Goal: Task Accomplishment & Management: Manage account settings

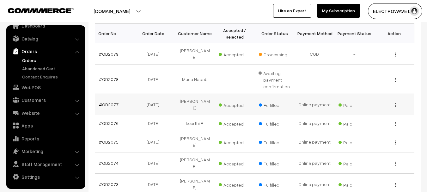
scroll to position [52, 0]
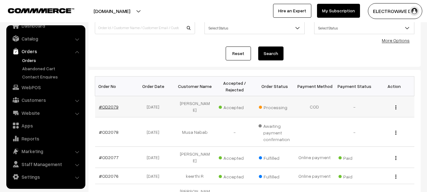
click at [102, 104] on link "#OD2079" at bounding box center [109, 106] width 20 height 5
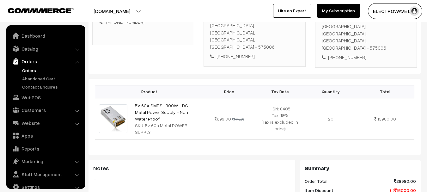
scroll to position [10, 0]
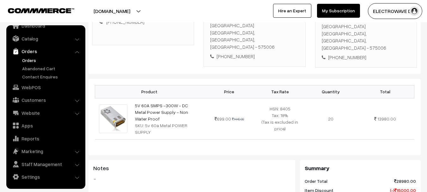
click at [21, 60] on link "Orders" at bounding box center [52, 60] width 63 height 7
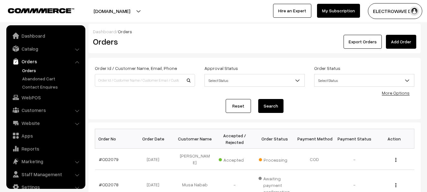
scroll to position [10, 0]
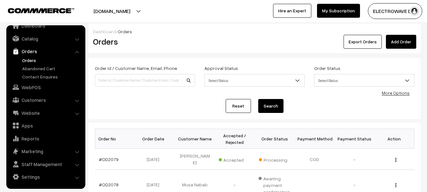
drag, startPoint x: 219, startPoint y: 21, endPoint x: 215, endPoint y: 1, distance: 21.2
click at [219, 20] on div "dhruvpro.com Go to Website Create New Store ELECTROWAVE DE… My Profile Refer & …" at bounding box center [213, 11] width 427 height 22
click at [23, 59] on link "Orders" at bounding box center [52, 60] width 63 height 7
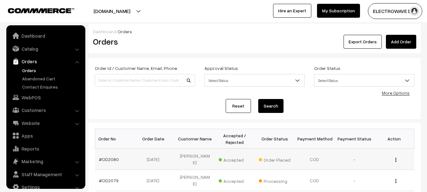
scroll to position [10, 0]
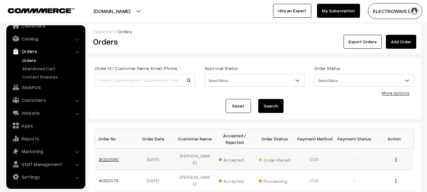
click at [101, 157] on link "#OD2080" at bounding box center [109, 158] width 20 height 5
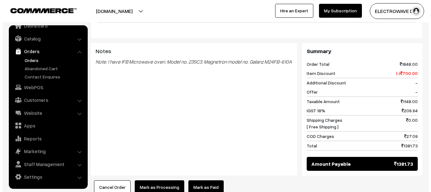
scroll to position [316, 0]
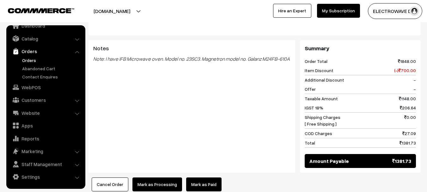
click at [157, 177] on button "Mark as Processing" at bounding box center [157, 184] width 50 height 14
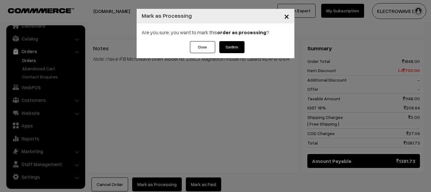
click at [234, 36] on div "Are you sure, you want to mark this order as processing ?" at bounding box center [216, 32] width 158 height 18
click at [232, 45] on button "Confirm" at bounding box center [232, 47] width 25 height 12
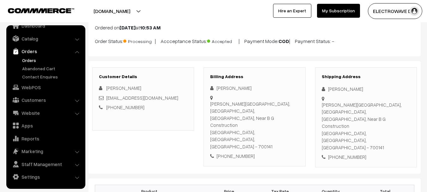
scroll to position [32, 0]
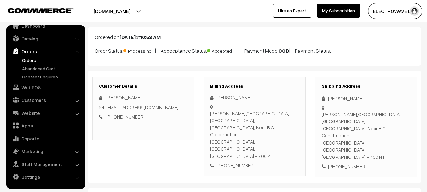
click at [334, 98] on div "[PERSON_NAME]" at bounding box center [366, 98] width 88 height 7
copy div "Narayan"
click at [349, 97] on div "[PERSON_NAME]" at bounding box center [366, 98] width 88 height 7
click at [349, 97] on div "Narayan Sahoo" at bounding box center [366, 98] width 88 height 7
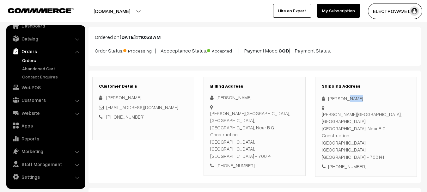
copy div "Sahoo"
copy div "sahoo.narayan46@gmail.com"
copy link "sahoo.narayan46@gmail.com"
drag, startPoint x: 173, startPoint y: 109, endPoint x: 108, endPoint y: 109, distance: 65.1
click at [108, 109] on div "sahoo.narayan46@gmail.com" at bounding box center [143, 107] width 88 height 7
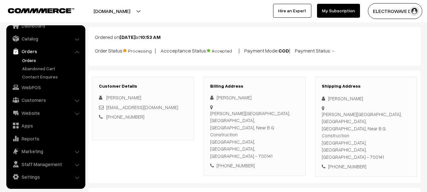
click at [353, 163] on div "+91 7003151145" at bounding box center [366, 166] width 88 height 7
copy div "7003151145"
copy div "Narayan Sahoo Amartya Garden, Ramanagar, P.o Raipur, Near B G Construction"
drag, startPoint x: 334, startPoint y: 102, endPoint x: 362, endPoint y: 123, distance: 34.6
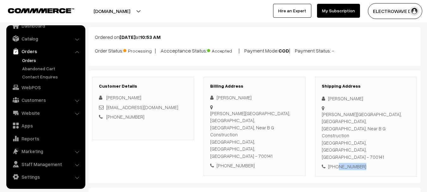
click at [362, 123] on div "Shipping Address Narayan Sahoo Amartya Garden, Ramanagar, P.o Raipur, Near B G …" at bounding box center [366, 127] width 102 height 100
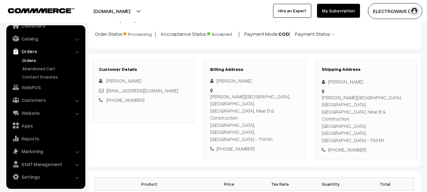
click at [321, 112] on div "Shipping Address Narayan Sahoo Amartya Garden, Ramanagar, P.o Raipur, Near B G …" at bounding box center [366, 110] width 102 height 100
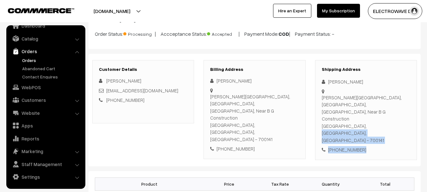
copy div "Kolkata, West Bengal, India - 700141 +91 7003151145"
drag, startPoint x: 322, startPoint y: 111, endPoint x: 392, endPoint y: 134, distance: 73.7
click at [392, 134] on div "Customer Details Narayan Sahoo sahoo.narayan46@gmail.com +91 7003151145 Billing…" at bounding box center [254, 110] width 332 height 112
click at [389, 110] on div "Amartya Garden, Ramanagar, P.o Raipur, Near B G Construction Kolkata, West Beng…" at bounding box center [366, 119] width 88 height 50
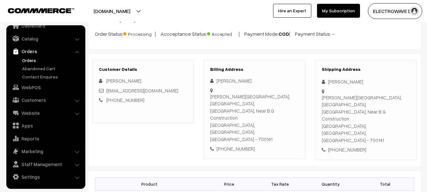
click at [389, 110] on div "Amartya Garden, Ramanagar, P.o Raipur, Near B G Construction Kolkata, West Beng…" at bounding box center [366, 119] width 88 height 50
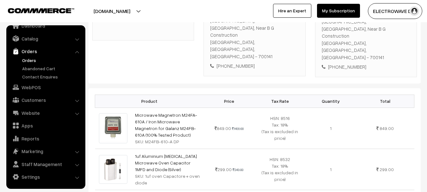
scroll to position [143, 0]
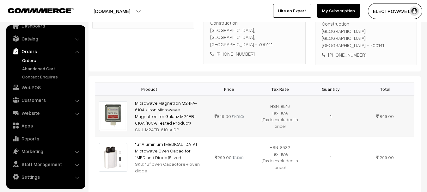
drag, startPoint x: 160, startPoint y: 94, endPoint x: 133, endPoint y: 76, distance: 32.2
click at [133, 95] on td "Microwave Magnetron M24FA-610A / Iron Microwave Magnetron for Galanz M24FB-610A…" at bounding box center [167, 115] width 73 height 41
drag, startPoint x: 145, startPoint y: 102, endPoint x: 191, endPoint y: 102, distance: 46.4
click at [191, 126] on div "SKU: M24FB-610-A DP" at bounding box center [167, 129] width 65 height 7
copy link "1uf Aluminium High Voltage Microwave Oven Capacitor 1MFD and Diode (Silver)"
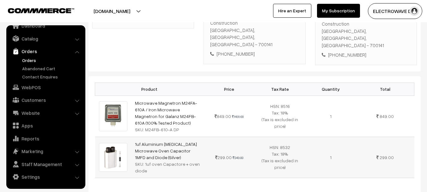
drag, startPoint x: 173, startPoint y: 131, endPoint x: 135, endPoint y: 118, distance: 40.5
click at [135, 136] on td "1uf Aluminium High Voltage Microwave Oven Capacitor 1MFD and Diode (Silver) SKU…" at bounding box center [167, 156] width 73 height 41
copy div "Product Price Tax Rate Quantity Total Microwave Magnetron M24FA-610A / Iron Mic…"
copy div "1uf oven Capactore + oven diode"
drag, startPoint x: 144, startPoint y: 137, endPoint x: 151, endPoint y: 144, distance: 9.8
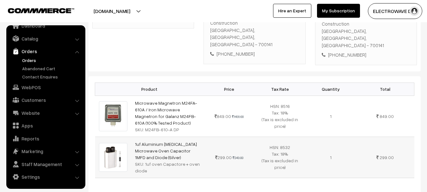
click at [151, 160] on div "SKU: 1uf oven Capactore + oven diode" at bounding box center [167, 166] width 65 height 13
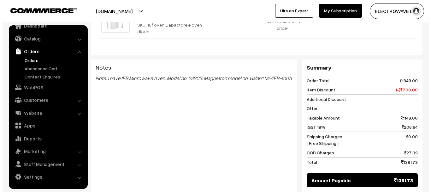
scroll to position [333, 0]
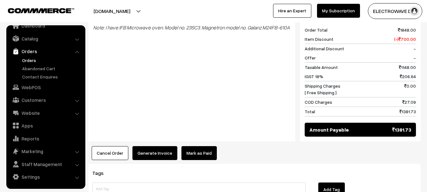
click at [161, 146] on button "Generate Invoice" at bounding box center [154, 153] width 45 height 14
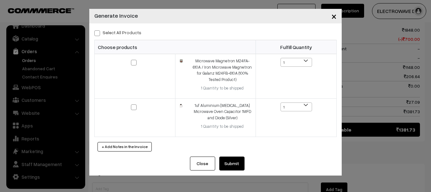
click at [99, 31] on span at bounding box center [97, 33] width 6 height 6
click at [99, 31] on input "Select All Products" at bounding box center [96, 32] width 4 height 4
checkbox input "true"
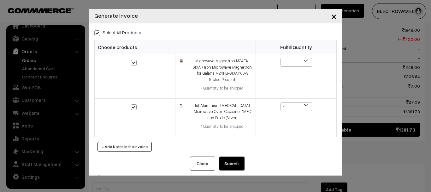
click at [237, 164] on button "Submit" at bounding box center [232, 163] width 25 height 14
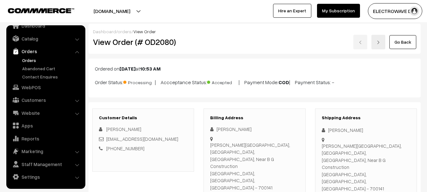
click at [163, 42] on h2 "View Order (# OD2080)" at bounding box center [143, 42] width 101 height 10
copy h2 "OD2080"
click at [163, 42] on h2 "View Order (# OD2080)" at bounding box center [143, 42] width 101 height 10
click at [375, 47] on link at bounding box center [378, 42] width 14 height 15
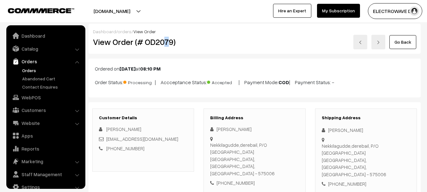
click at [166, 39] on h2 "View Order (# OD2079)" at bounding box center [143, 42] width 101 height 10
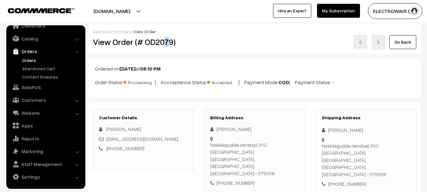
click at [166, 39] on h2 "View Order (# OD2079)" at bounding box center [143, 42] width 101 height 10
click at [338, 130] on div "[PERSON_NAME]" at bounding box center [366, 129] width 88 height 7
copy div "Ravichandra"
copy link "avichandrakbhat@gmail.com"
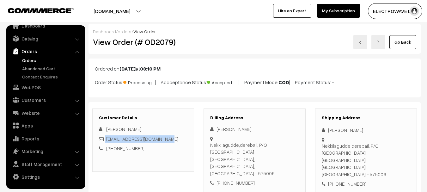
copy div "[EMAIL_ADDRESS][DOMAIN_NAME]"
copy div
copy link "avichandrakbhat@gmail.com"
copy link "[EMAIL_ADDRESS][DOMAIN_NAME]"
drag, startPoint x: 166, startPoint y: 138, endPoint x: 106, endPoint y: 139, distance: 59.7
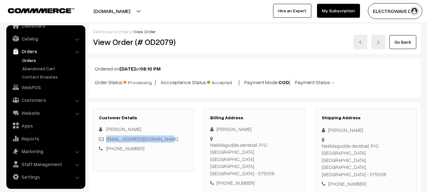
click at [106, 139] on div "ravichandrakbhat@gmail.com" at bounding box center [143, 138] width 88 height 7
click at [337, 180] on div "+91 9743104950" at bounding box center [366, 183] width 88 height 7
copy div "9743104950"
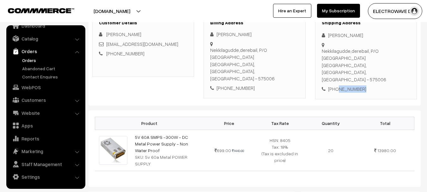
scroll to position [63, 0]
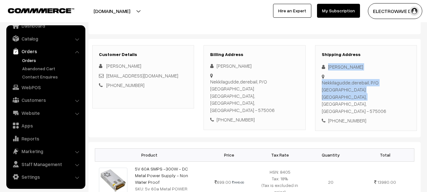
copy div "Ravichandra K Nekkilagudde,derebail, P/O Ashoknagar Mangaluru"
drag, startPoint x: 328, startPoint y: 64, endPoint x: 348, endPoint y: 83, distance: 27.5
click at [348, 83] on div "Shipping Address Ravichandra K Nekkilagudde,derebail, P/O Ashoknagar Mangaluru,…" at bounding box center [366, 88] width 102 height 86
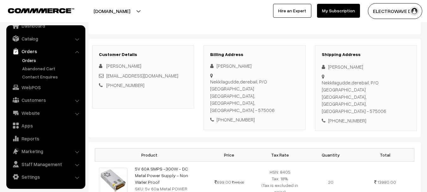
click at [354, 89] on div "Shipping Address Ravichandra K Nekkilagudde,derebail, P/O Ashoknagar Mangaluru,…" at bounding box center [366, 88] width 102 height 86
copy div "Karnataka, India - 575006 +91 9743104950"
drag, startPoint x: 350, startPoint y: 81, endPoint x: 366, endPoint y: 106, distance: 29.4
click at [366, 106] on div "Shipping Address Ravichandra K Nekkilagudde,derebail, P/O Ashoknagar Mangaluru,…" at bounding box center [366, 88] width 102 height 86
click at [389, 86] on div "Nekkilagudde,derebail, P/O Ashoknagar Mangaluru, Karnataka, India - 575006" at bounding box center [366, 97] width 88 height 36
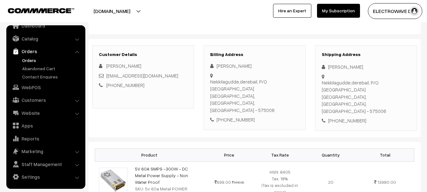
click at [389, 86] on div "Nekkilagudde,derebail, P/O Ashoknagar Mangaluru, Karnataka, India - 575006" at bounding box center [366, 97] width 88 height 36
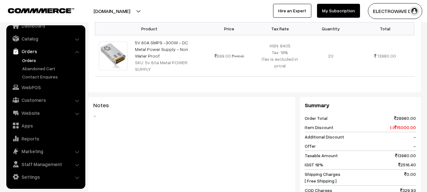
scroll to position [190, 0]
drag, startPoint x: 199, startPoint y: 38, endPoint x: 148, endPoint y: 46, distance: 52.0
click at [145, 46] on td "5V 60A SMPS -300W - DC Metal Power Supply - Non Water Proof SKU: 5v 60a Metal P…" at bounding box center [167, 55] width 73 height 41
click at [195, 50] on div "Product Price Tax Rate Quantity Total 5V 60A SMPS -300W - DC Metal Power Supply…" at bounding box center [254, 53] width 332 height 76
copy tr "5V 60A SMPS -300W - DC Metal Power Supply - Non Water Proof"
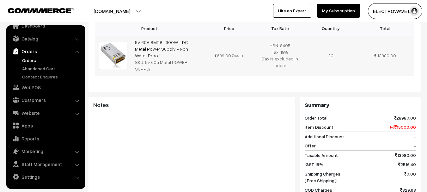
drag, startPoint x: 194, startPoint y: 29, endPoint x: 130, endPoint y: 23, distance: 64.1
click at [130, 35] on tr "5V 60A SMPS -300W - DC Metal Power Supply - Non Water Proof SKU: 5v 60a Metal P…" at bounding box center [254, 55] width 319 height 41
drag, startPoint x: 143, startPoint y: 38, endPoint x: 199, endPoint y: 38, distance: 55.6
click at [199, 59] on div "SKU: 5v 60a Metal POWER SUPPLY" at bounding box center [167, 65] width 65 height 13
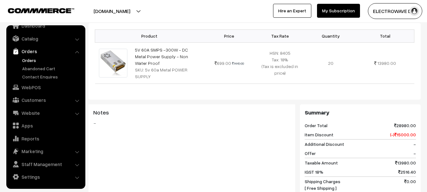
scroll to position [0, 0]
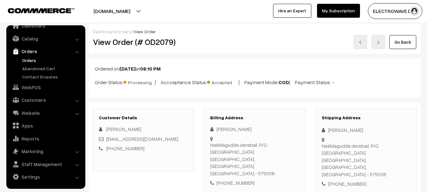
click at [165, 45] on h2 "View Order (# OD2079)" at bounding box center [143, 42] width 101 height 10
click at [165, 44] on h2 "View Order (# OD2079)" at bounding box center [143, 42] width 101 height 10
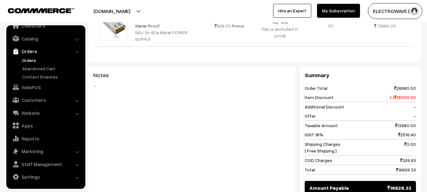
scroll to position [253, 0]
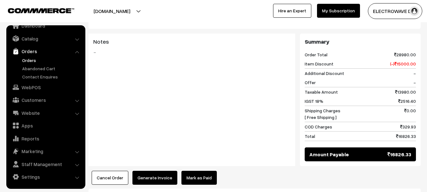
click at [220, 111] on div "Notes -" at bounding box center [191, 99] width 207 height 132
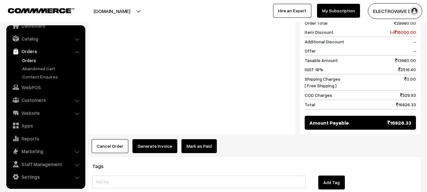
click at [159, 139] on button "Generate Invoice" at bounding box center [154, 146] width 45 height 14
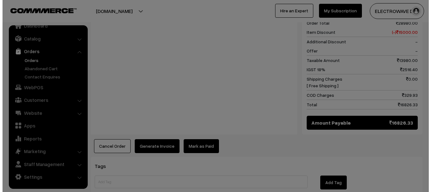
scroll to position [285, 0]
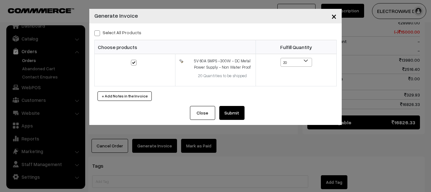
click at [238, 106] on button "Submit" at bounding box center [232, 113] width 25 height 14
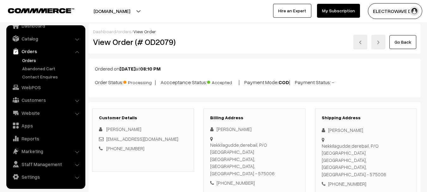
click at [361, 44] on img at bounding box center [360, 42] width 4 height 4
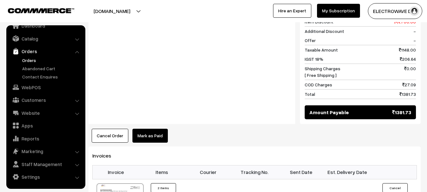
scroll to position [411, 0]
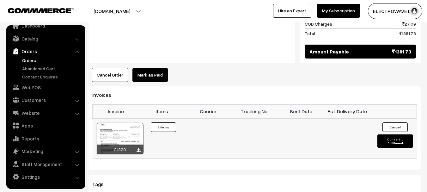
click at [121, 123] on div at bounding box center [120, 139] width 47 height 32
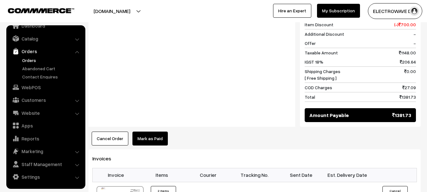
scroll to position [253, 0]
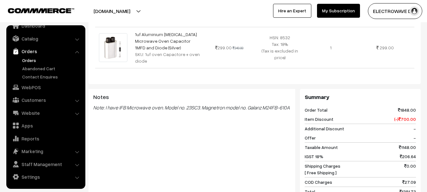
click at [29, 57] on link "Orders" at bounding box center [52, 60] width 63 height 7
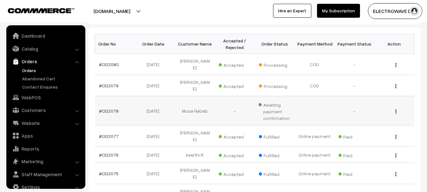
scroll to position [10, 0]
